Goal: Task Accomplishment & Management: Manage account settings

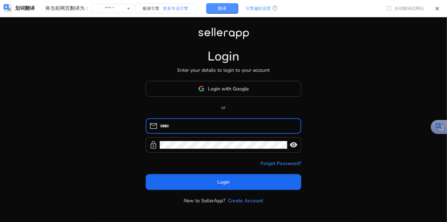
click at [258, 84] on span at bounding box center [223, 88] width 155 height 17
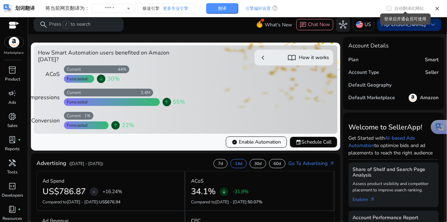
click at [430, 25] on span "keyboard_arrow_down" at bounding box center [433, 24] width 8 height 8
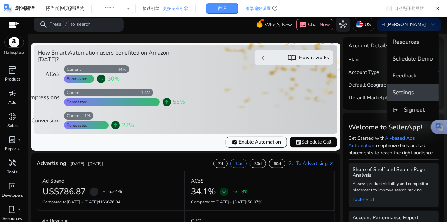
click at [410, 92] on span "Settings" at bounding box center [403, 93] width 21 height 8
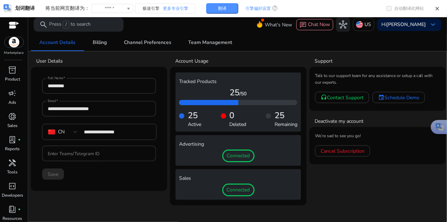
click at [324, 41] on div "Account Details Billing Channel Preferences Team Management" at bounding box center [238, 42] width 414 height 17
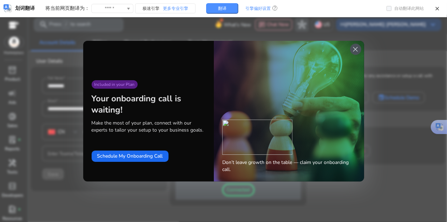
click at [358, 51] on span "close" at bounding box center [356, 49] width 8 height 8
